Goal: Entertainment & Leisure: Consume media (video, audio)

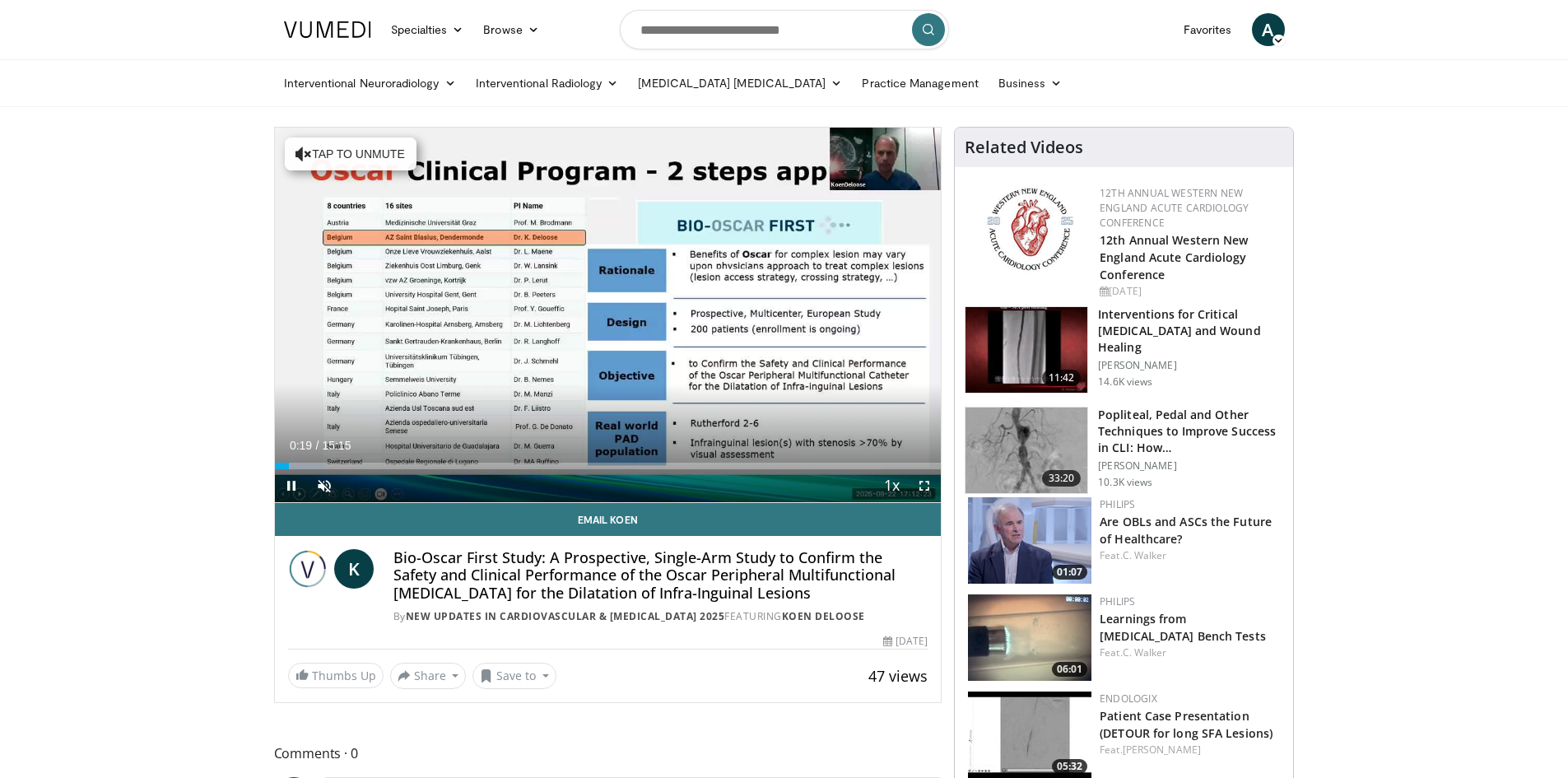
click at [929, 486] on video-js "**********" at bounding box center [608, 315] width 667 height 375
click at [324, 485] on span "Video Player" at bounding box center [324, 485] width 33 height 33
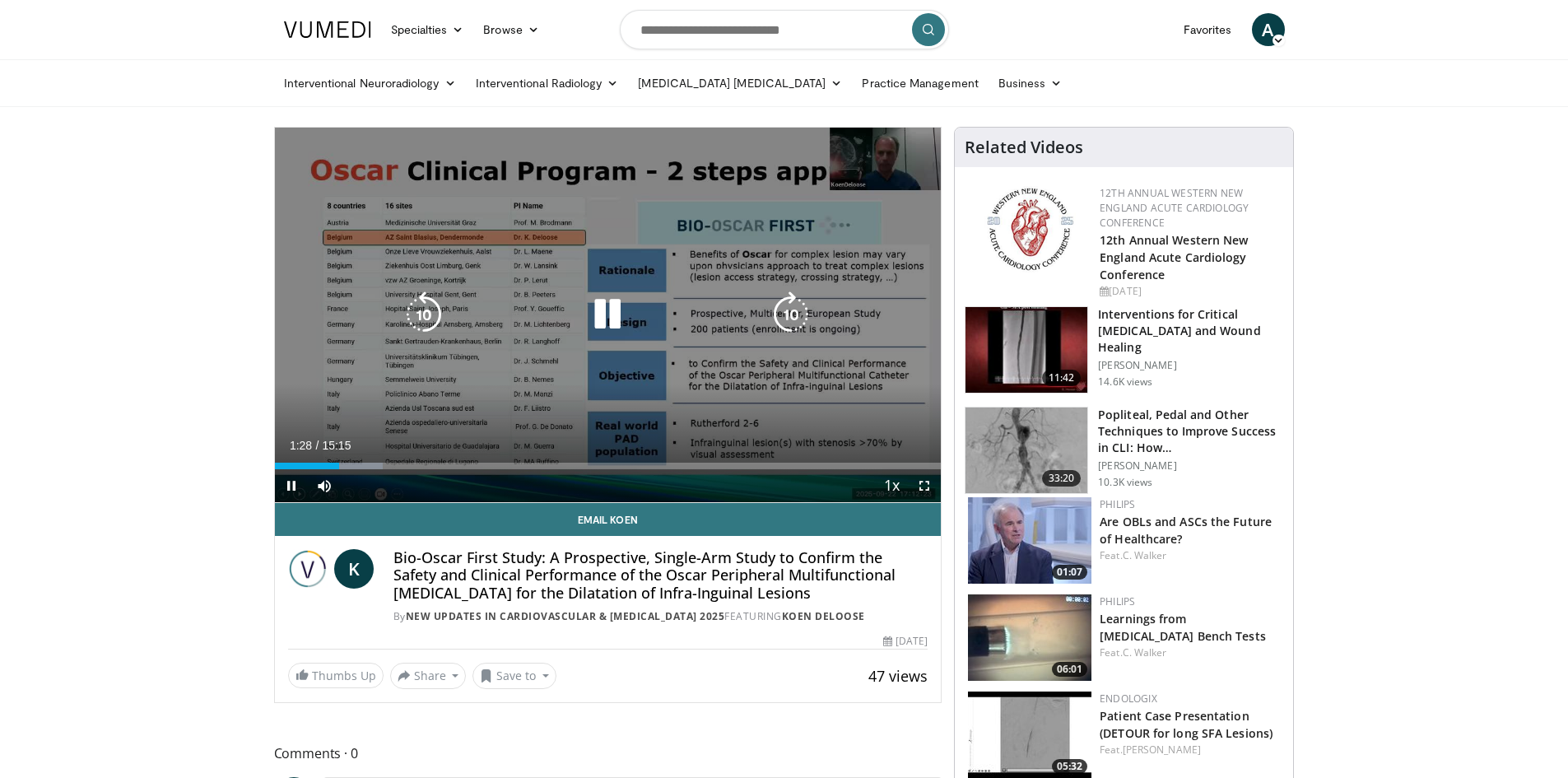
click at [613, 316] on icon "Video Player" at bounding box center [607, 314] width 46 height 46
click at [599, 313] on icon "Video Player" at bounding box center [607, 314] width 46 height 46
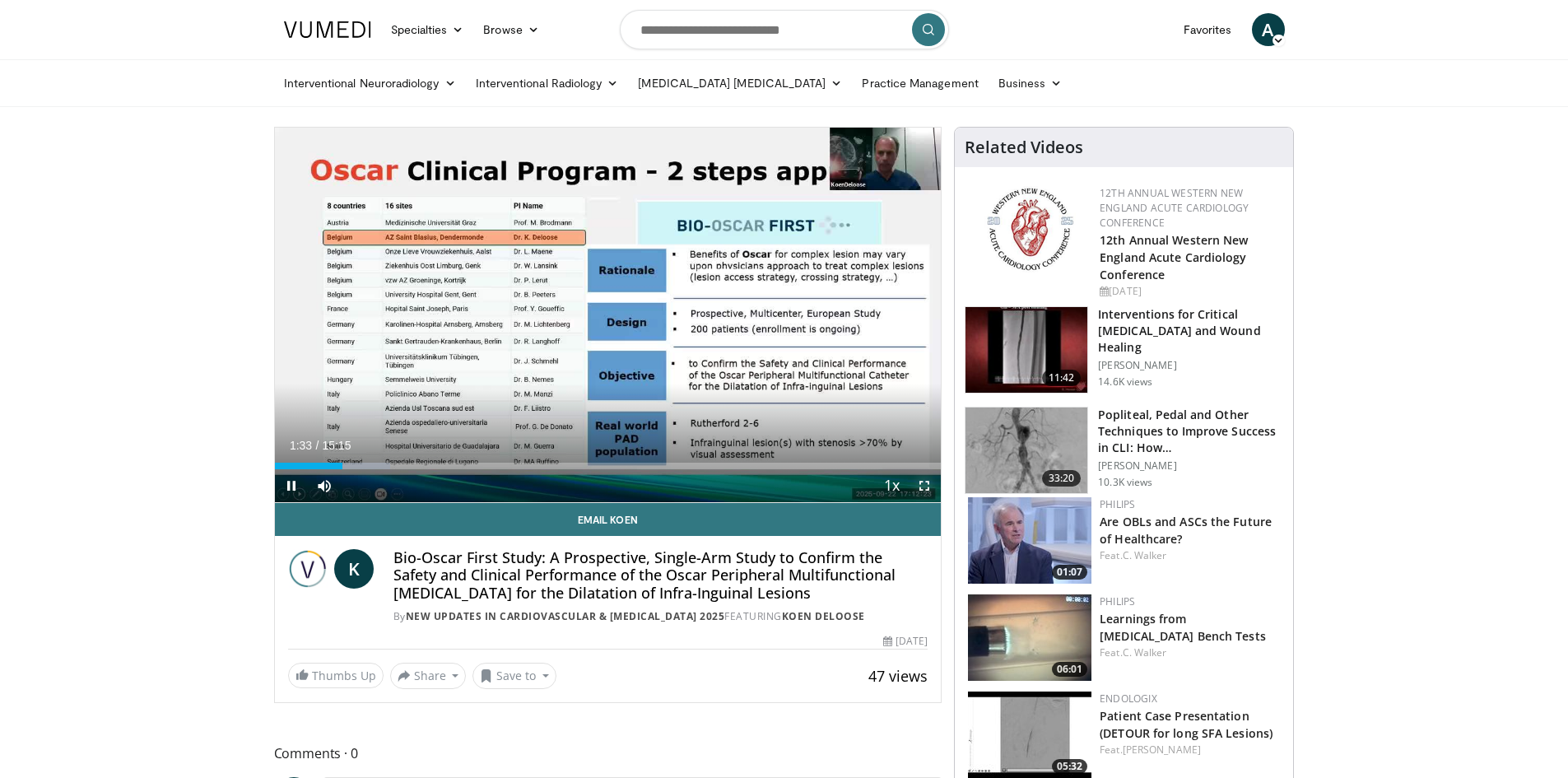
click at [925, 486] on span "Video Player" at bounding box center [924, 485] width 33 height 33
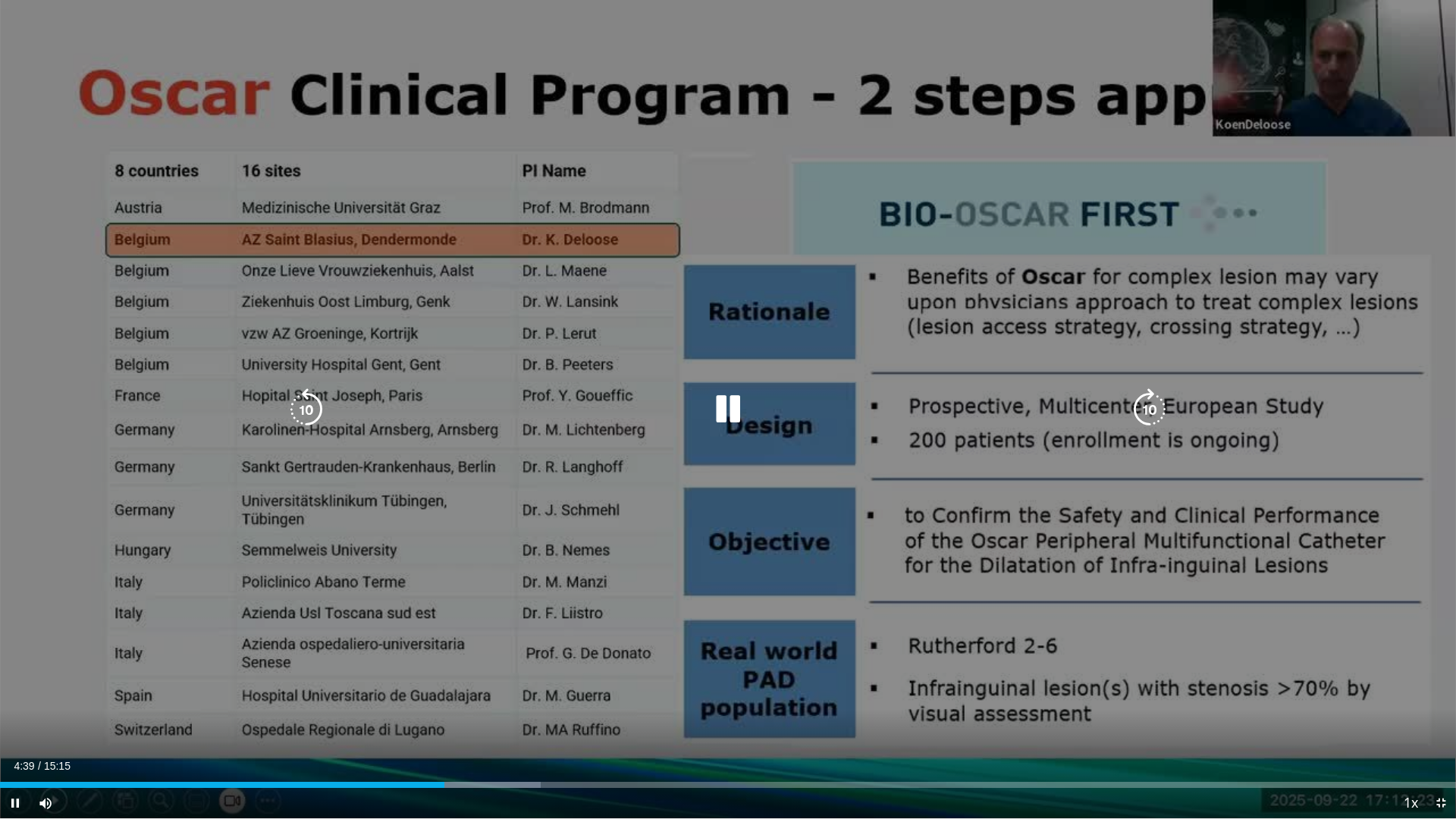
click at [726, 402] on icon "Video Player" at bounding box center [727, 410] width 42 height 42
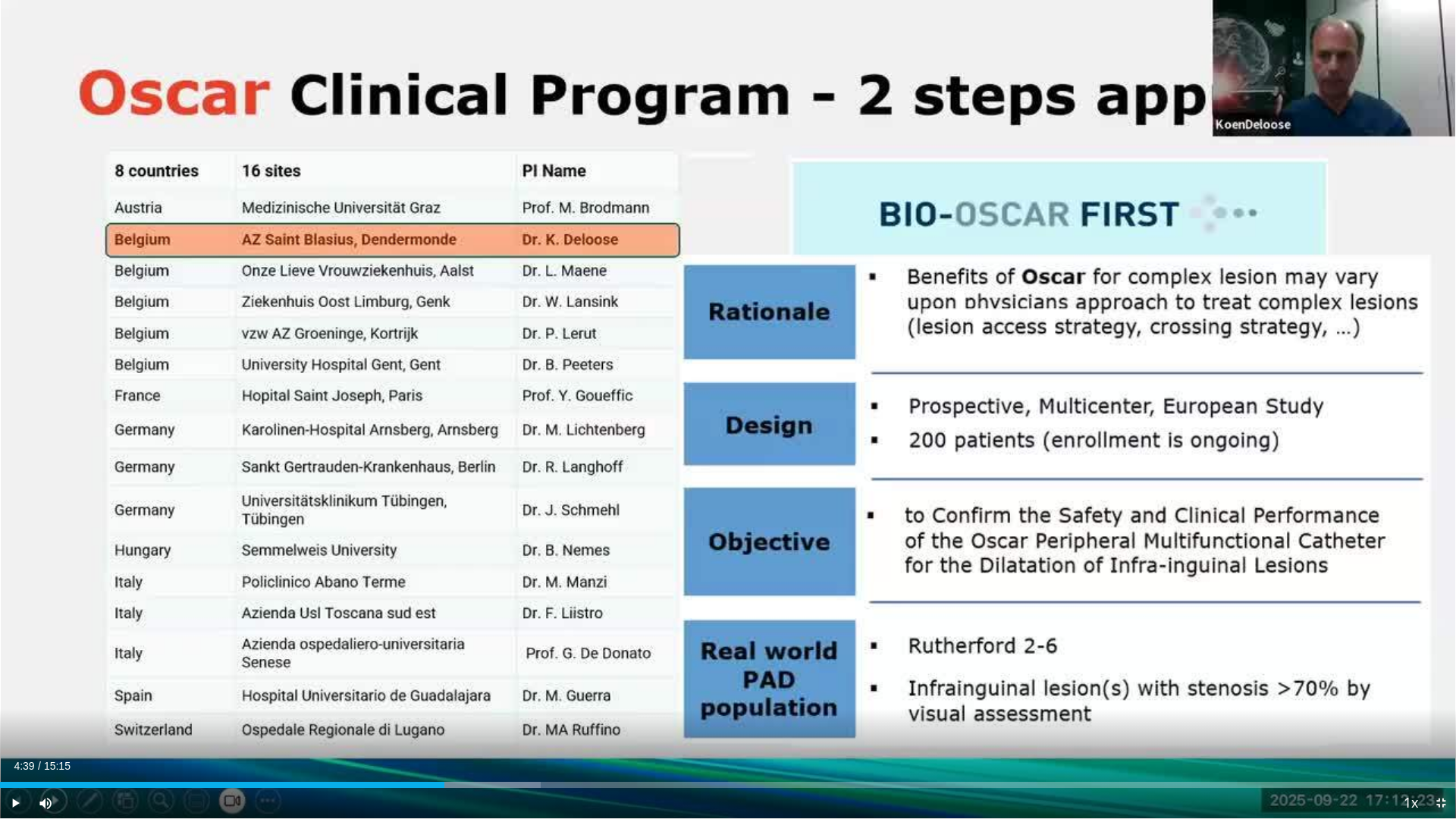
click at [1439, 716] on span "Video Player" at bounding box center [1440, 803] width 30 height 30
